Goal: Complete application form

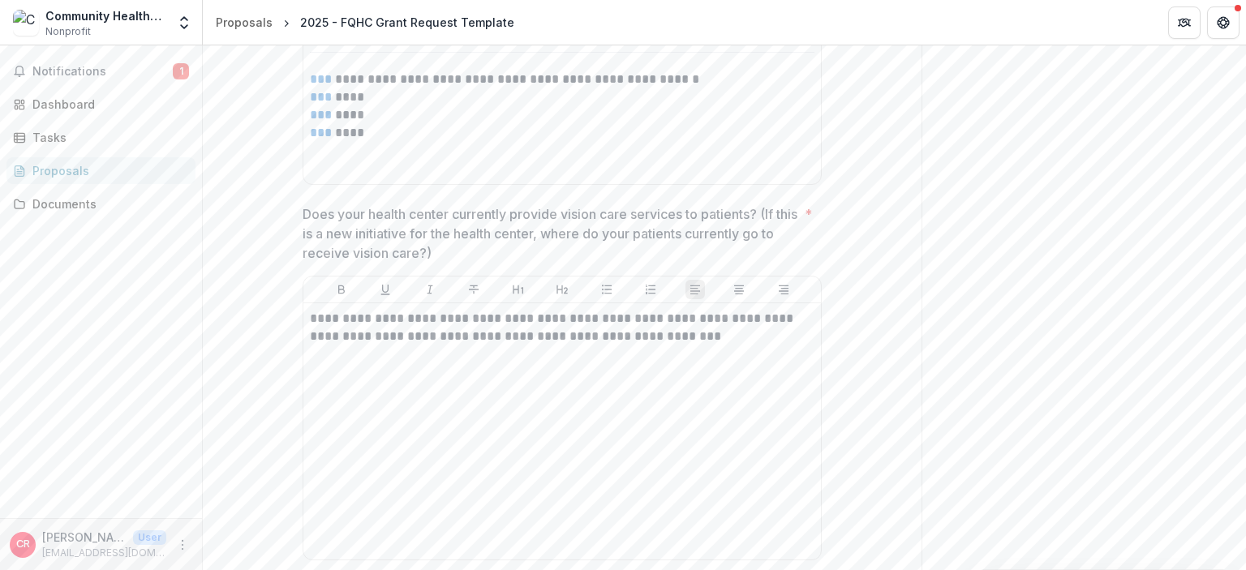
scroll to position [3331, 0]
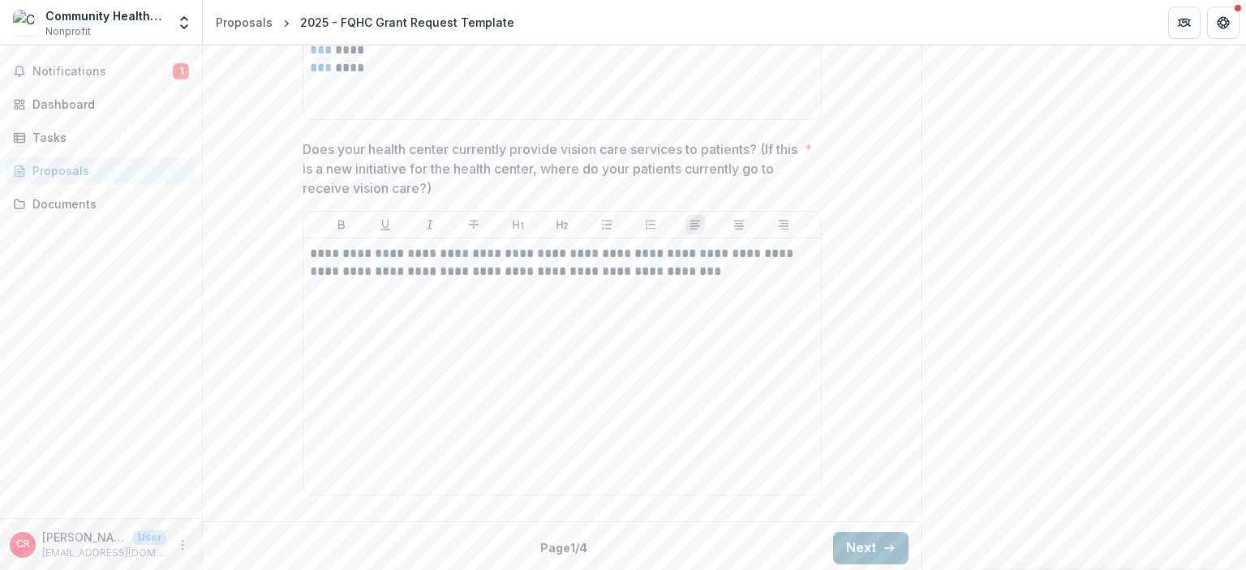
click at [840, 541] on button "Next" at bounding box center [870, 548] width 75 height 32
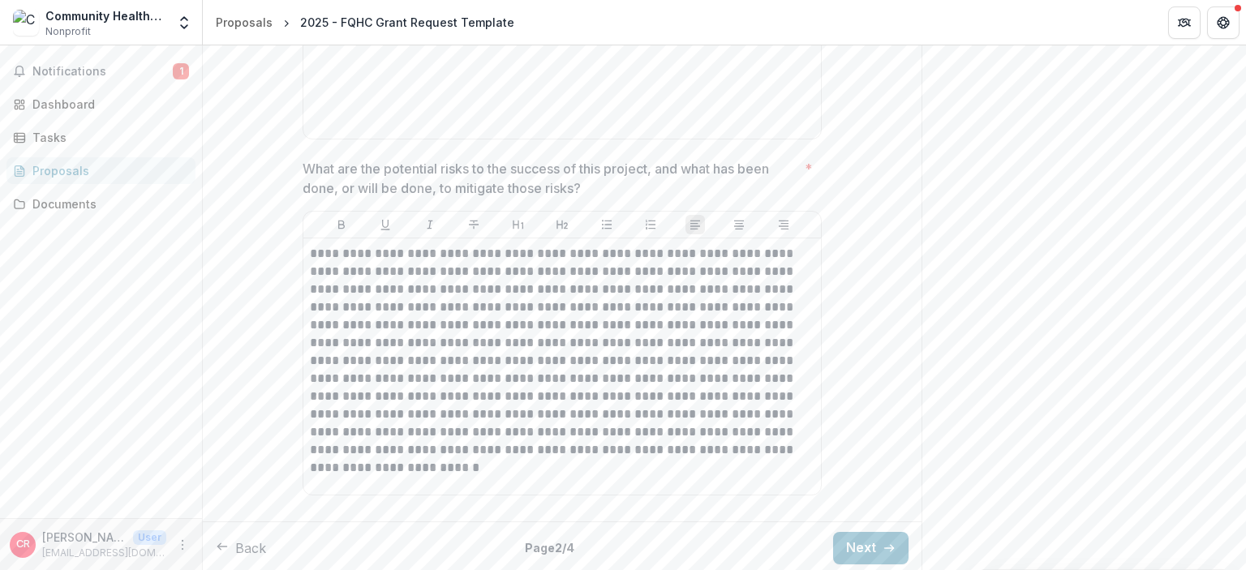
scroll to position [4755, 0]
click at [866, 547] on button "Next" at bounding box center [870, 544] width 75 height 32
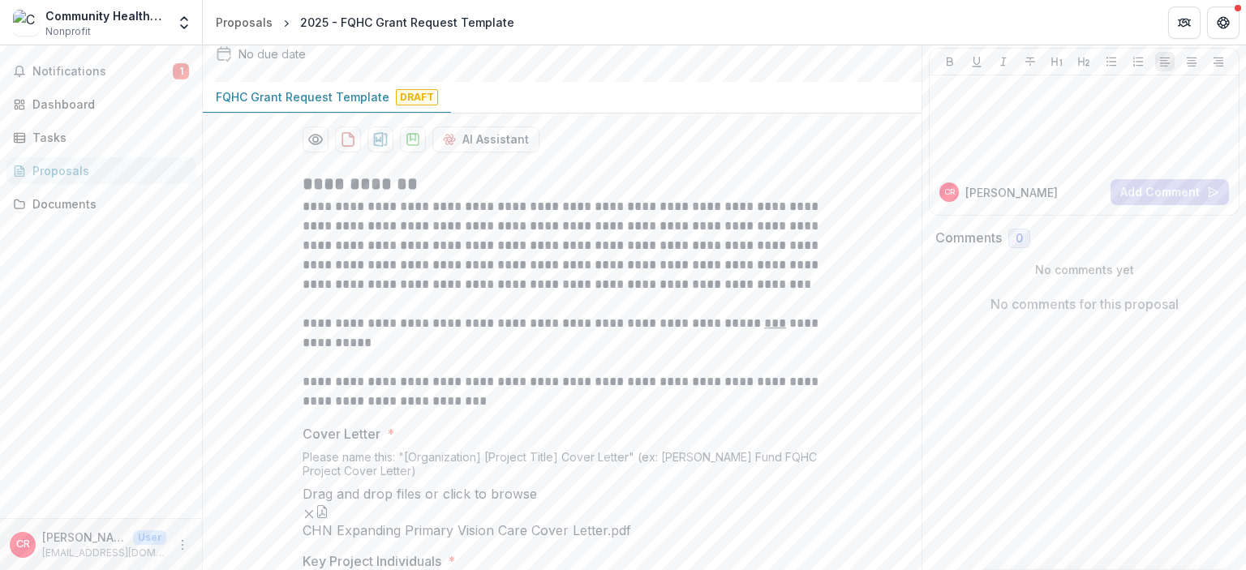
scroll to position [0, 0]
